Goal: Information Seeking & Learning: Learn about a topic

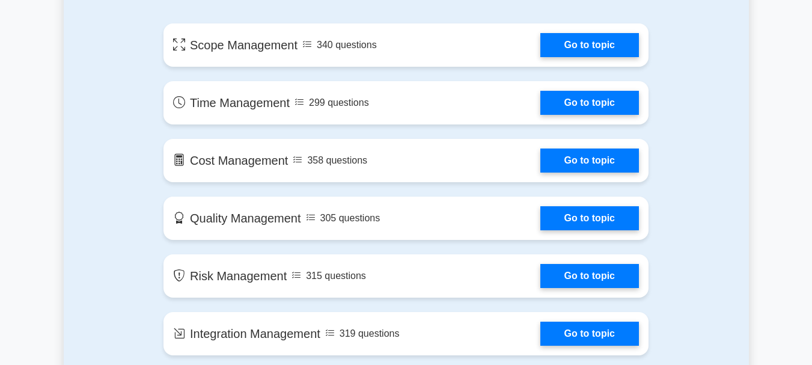
scroll to position [721, 0]
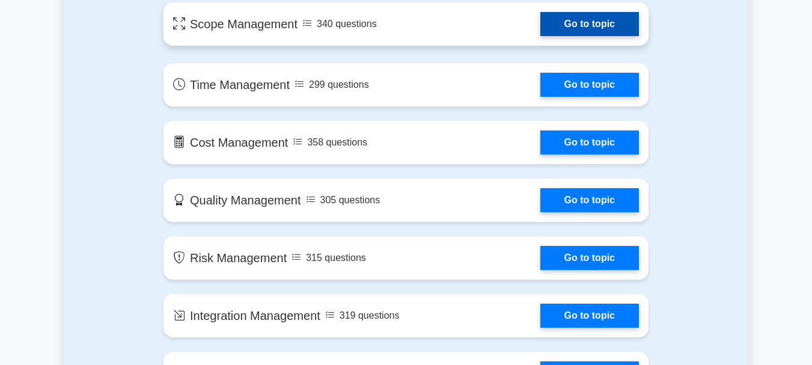
click at [589, 26] on link "Go to topic" at bounding box center [589, 24] width 99 height 24
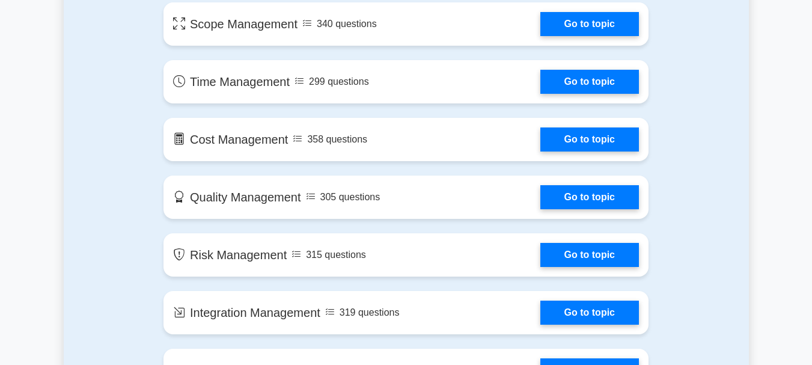
scroll to position [724, 0]
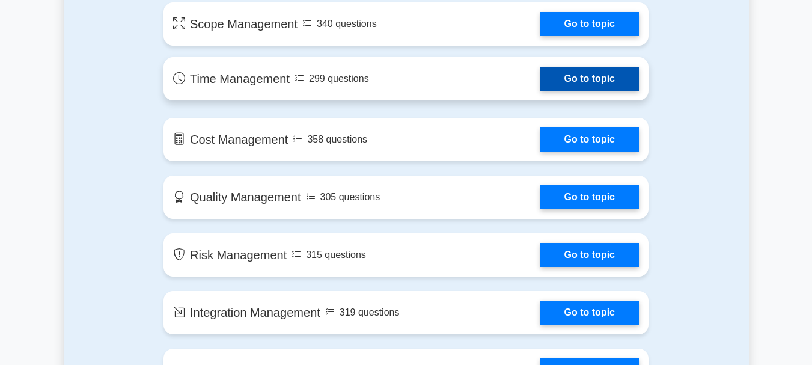
click at [540, 84] on link "Go to topic" at bounding box center [589, 79] width 99 height 24
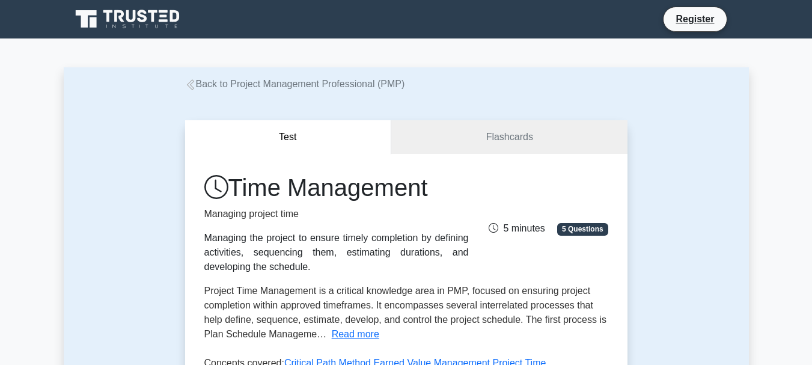
scroll to position [180, 0]
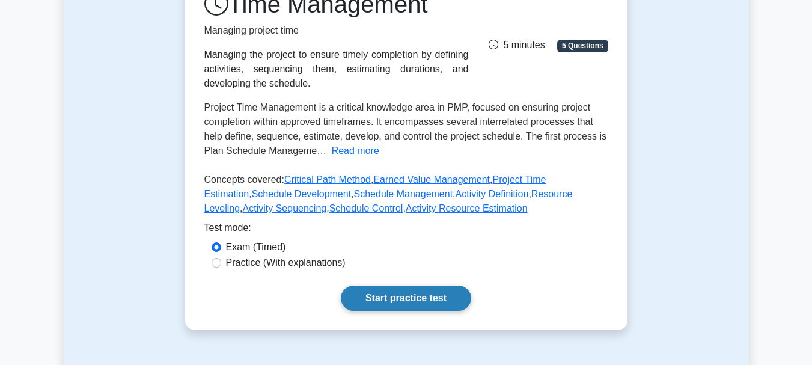
click at [416, 303] on link "Start practice test" at bounding box center [406, 298] width 130 height 25
